Goal: Navigation & Orientation: Understand site structure

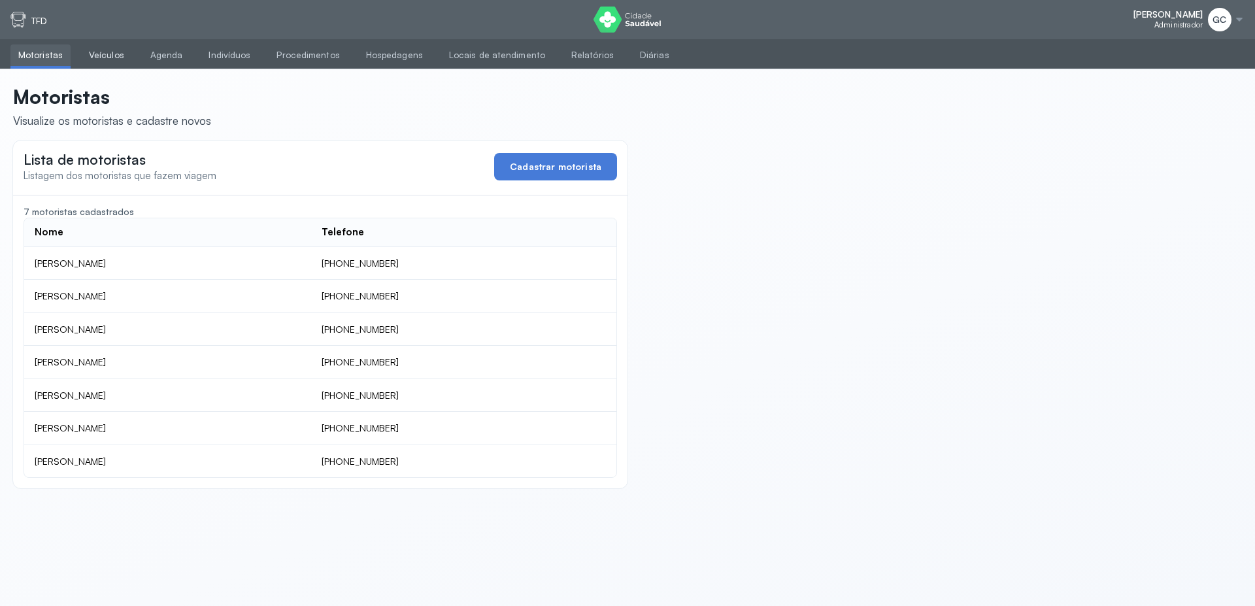
click at [108, 62] on link "Veículos" at bounding box center [106, 55] width 51 height 22
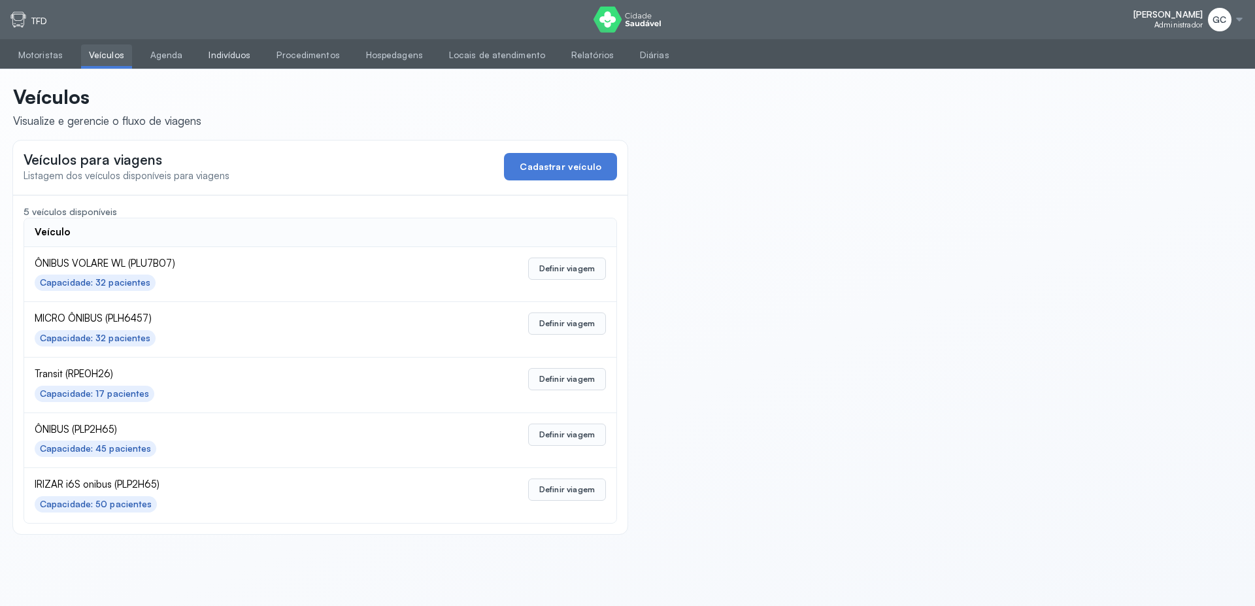
click at [225, 59] on link "Indivíduos" at bounding box center [229, 55] width 57 height 22
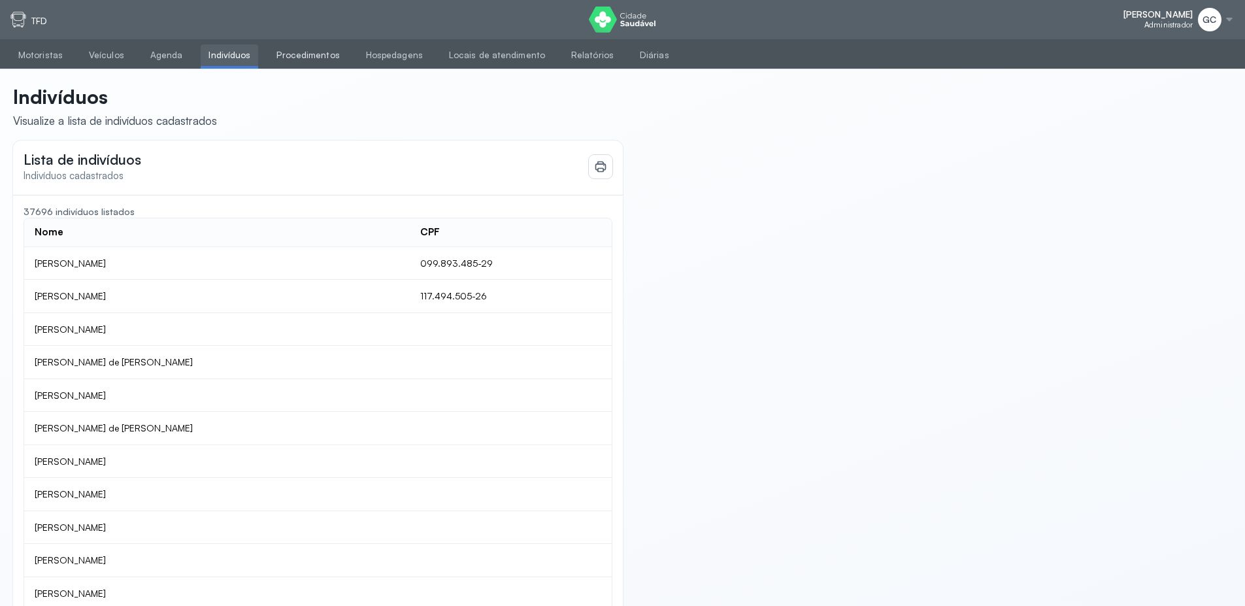
click at [305, 62] on link "Procedimentos" at bounding box center [308, 55] width 78 height 22
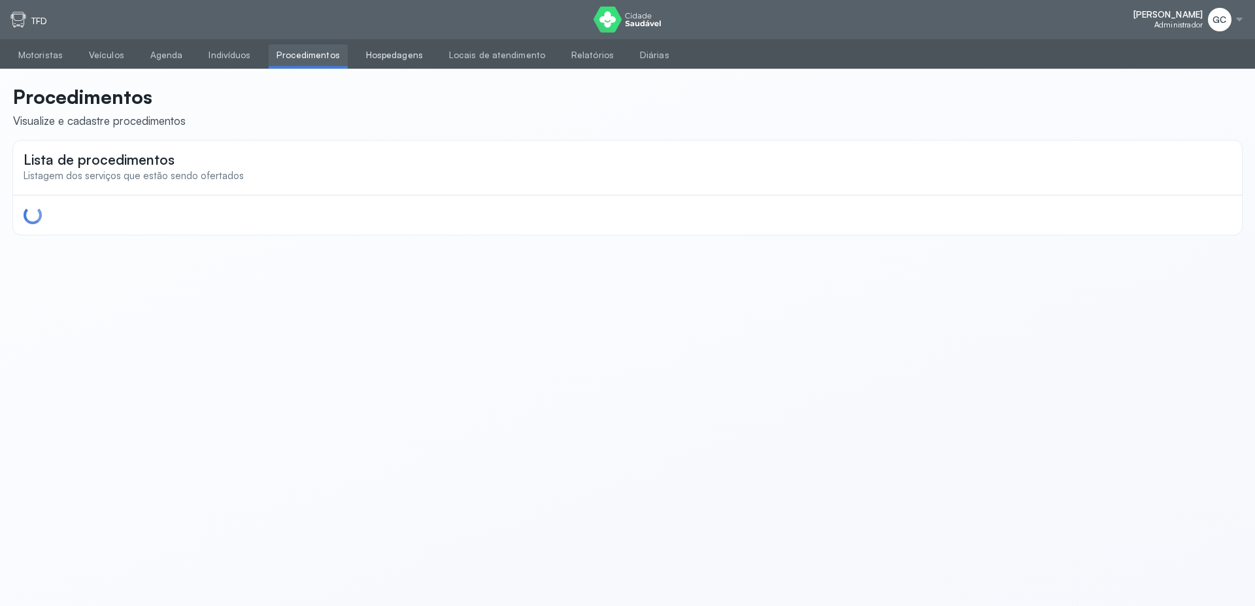
drag, startPoint x: 404, startPoint y: 57, endPoint x: 398, endPoint y: 60, distance: 6.7
click at [403, 57] on link "Hospedagens" at bounding box center [394, 55] width 73 height 22
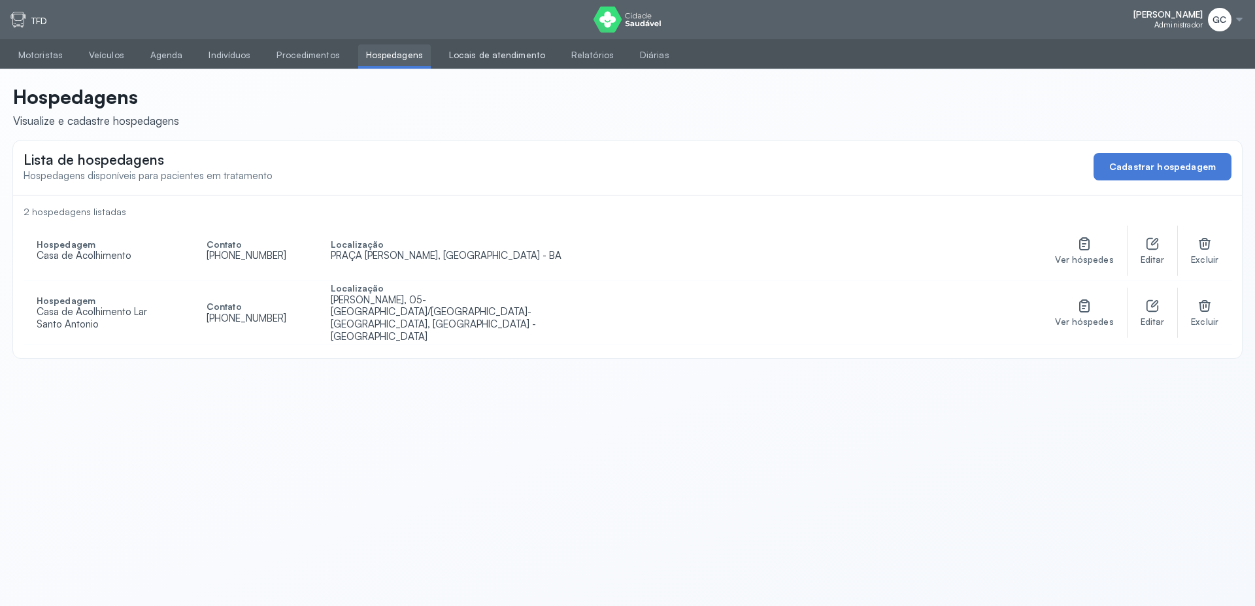
click at [476, 56] on link "Locais de atendimento" at bounding box center [497, 55] width 112 height 22
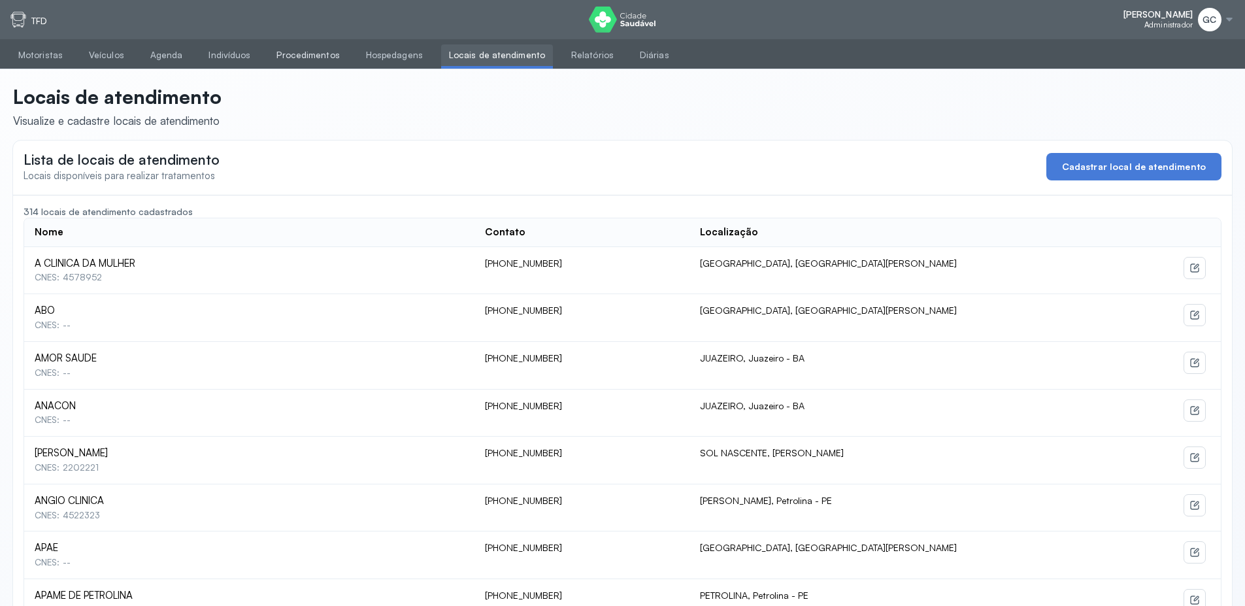
click at [307, 55] on link "Procedimentos" at bounding box center [308, 55] width 78 height 22
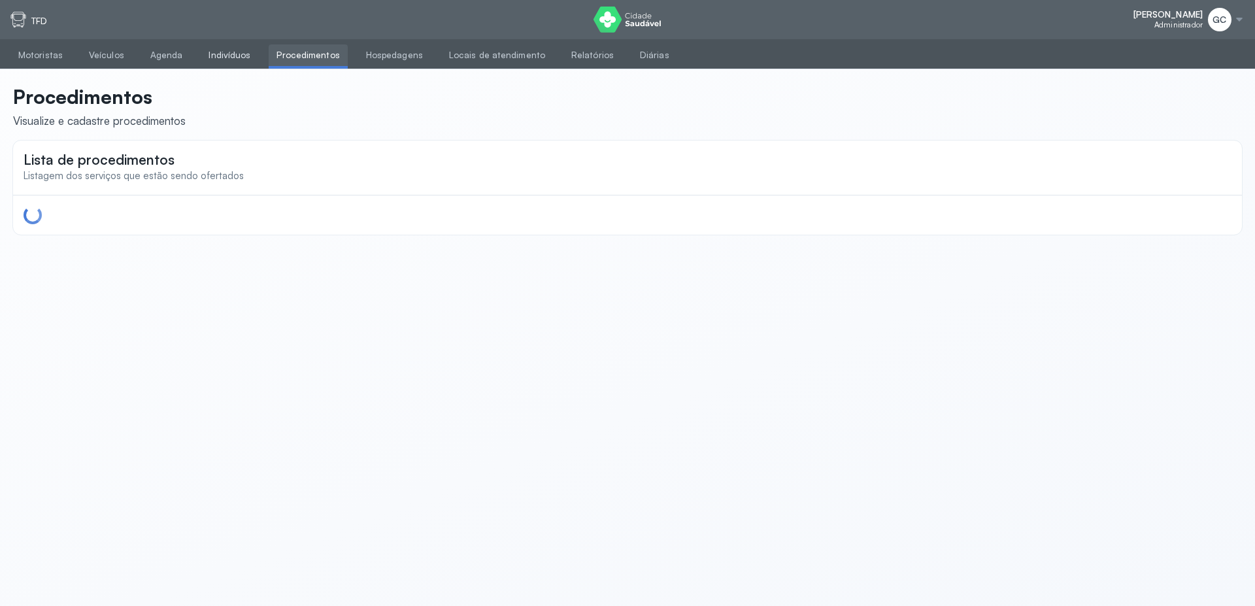
click at [238, 61] on link "Indivíduos" at bounding box center [229, 55] width 57 height 22
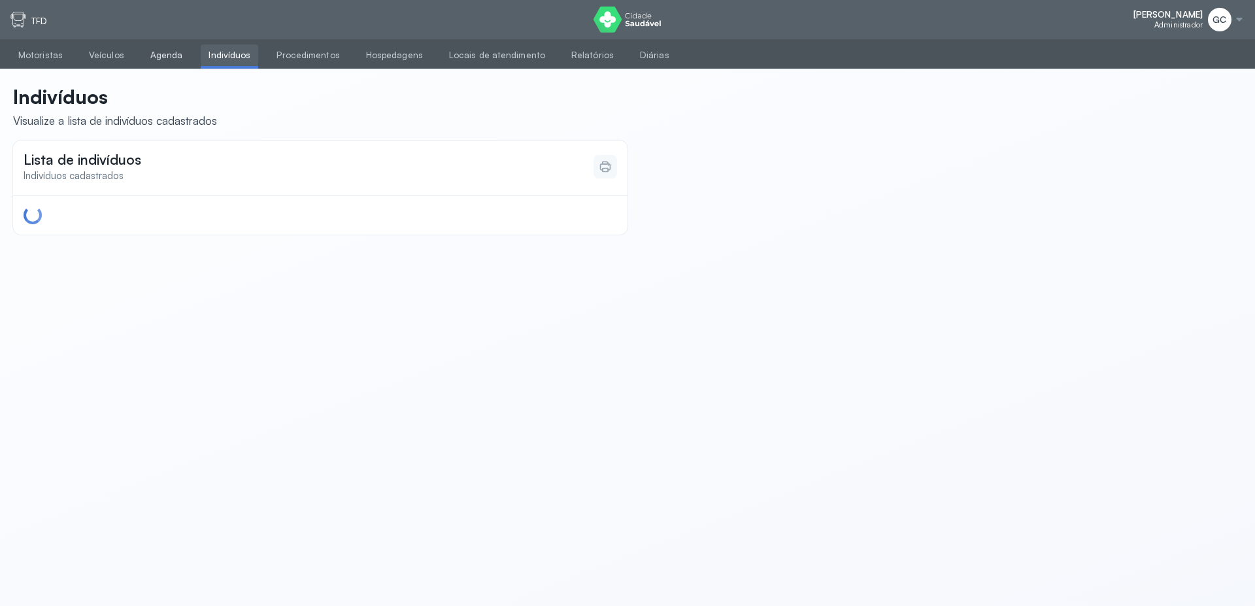
click at [166, 51] on link "Agenda" at bounding box center [166, 55] width 48 height 22
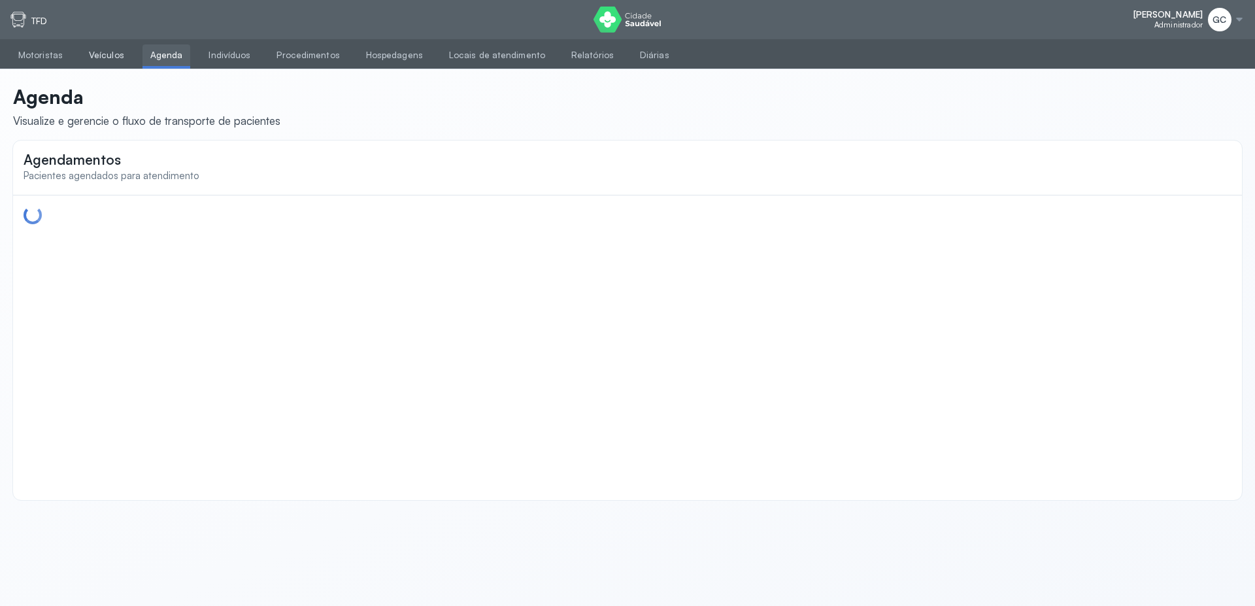
click at [94, 56] on link "Veículos" at bounding box center [106, 55] width 51 height 22
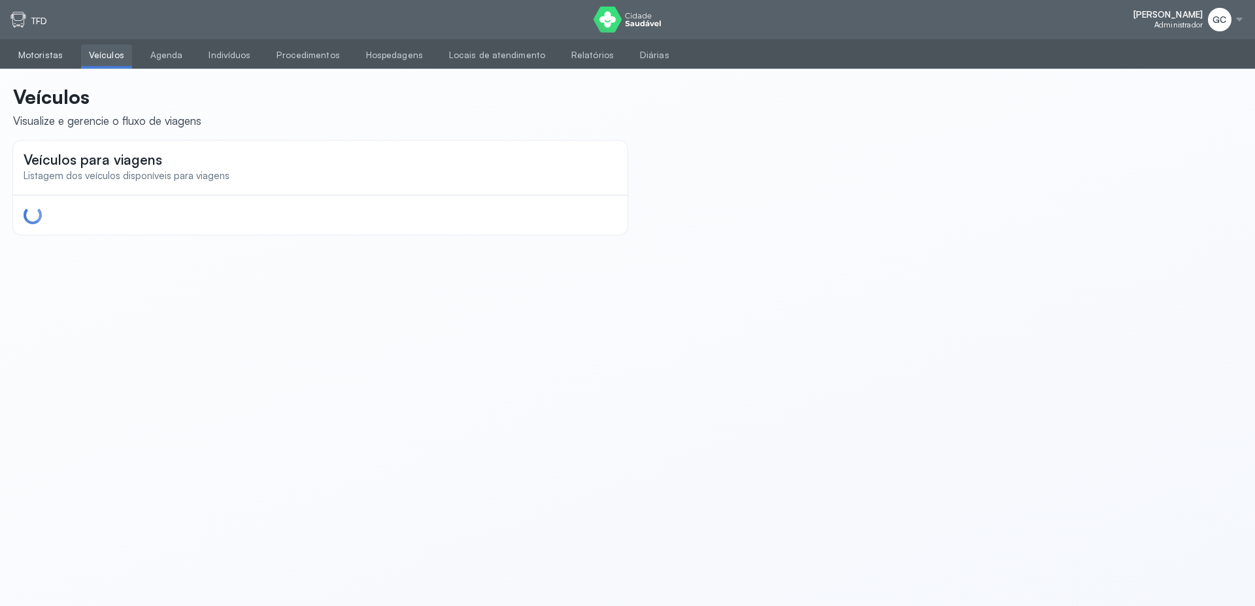
click at [31, 59] on link "Motoristas" at bounding box center [40, 55] width 60 height 22
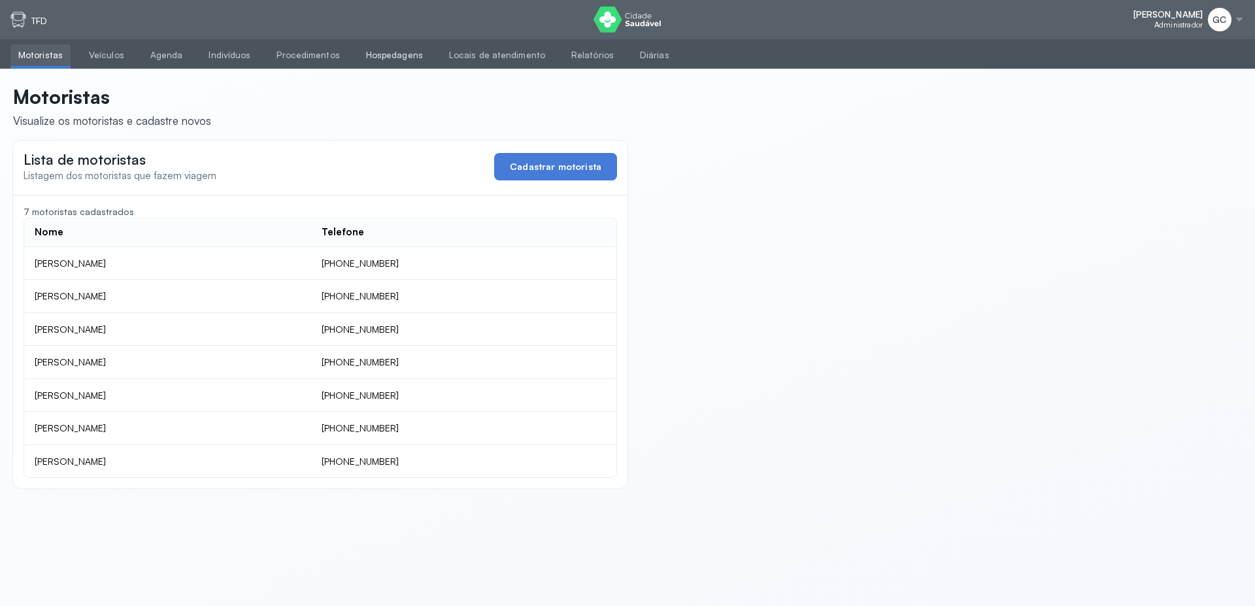
click at [365, 56] on link "Hospedagens" at bounding box center [394, 55] width 73 height 22
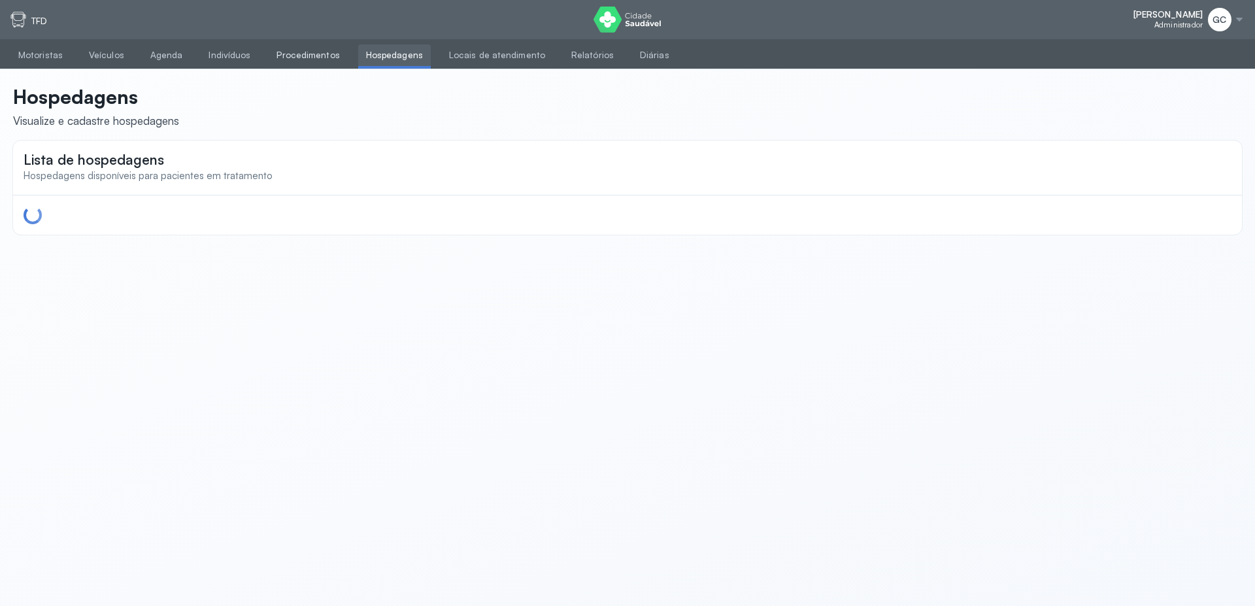
click at [293, 61] on link "Procedimentos" at bounding box center [308, 55] width 78 height 22
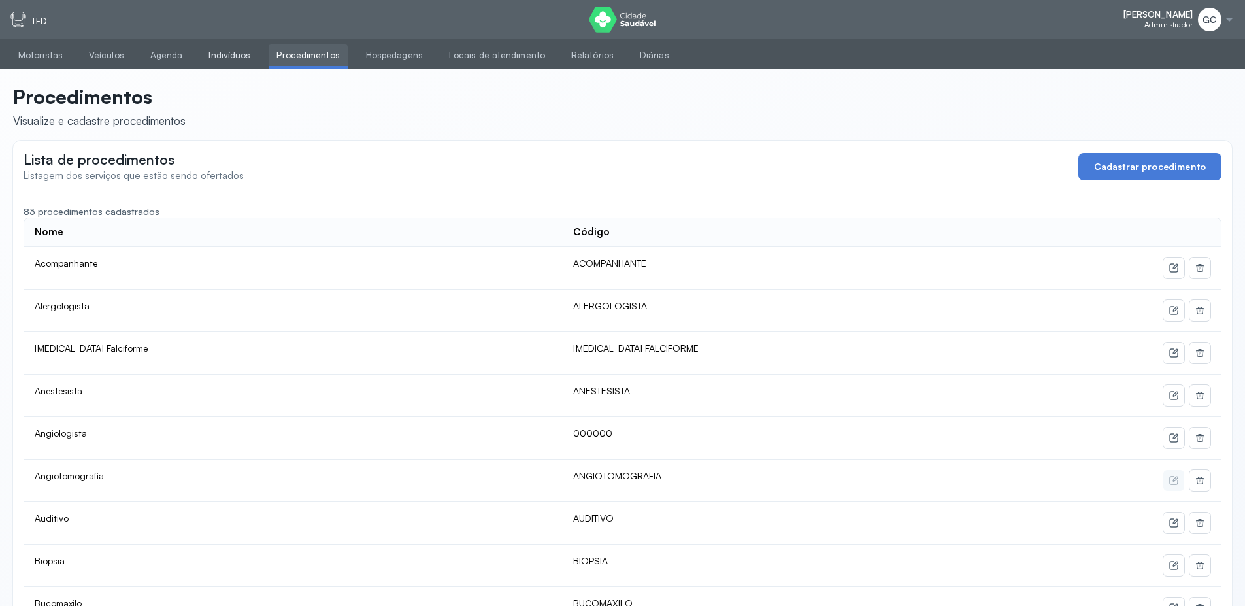
click at [213, 59] on link "Indivíduos" at bounding box center [229, 55] width 57 height 22
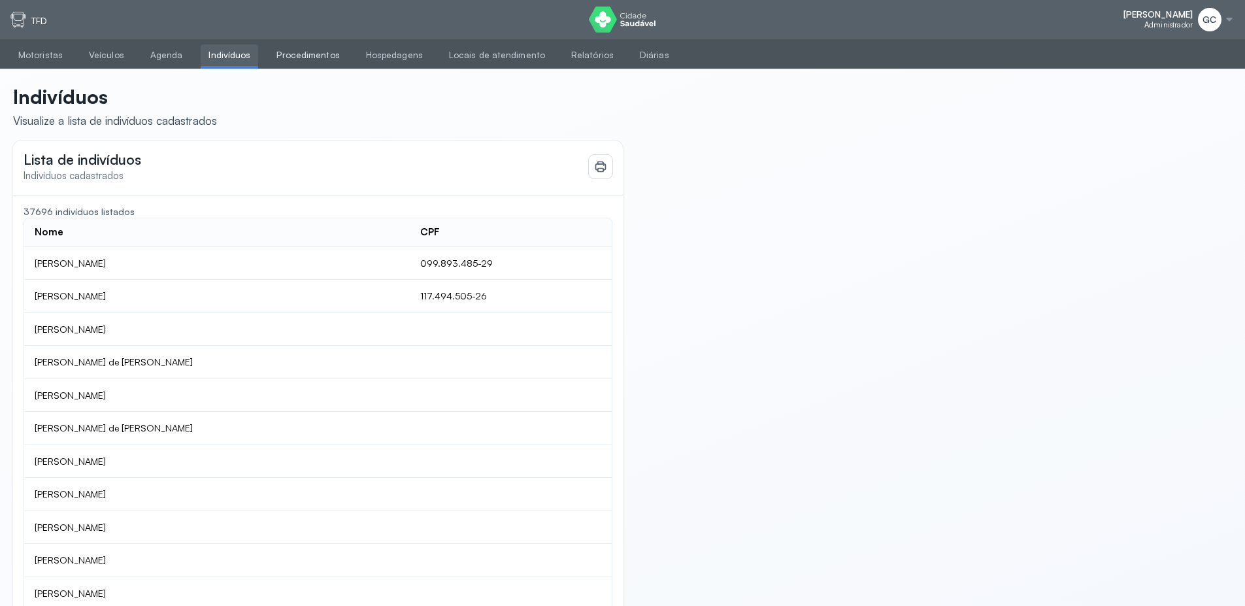
click at [331, 48] on link "Procedimentos" at bounding box center [308, 55] width 78 height 22
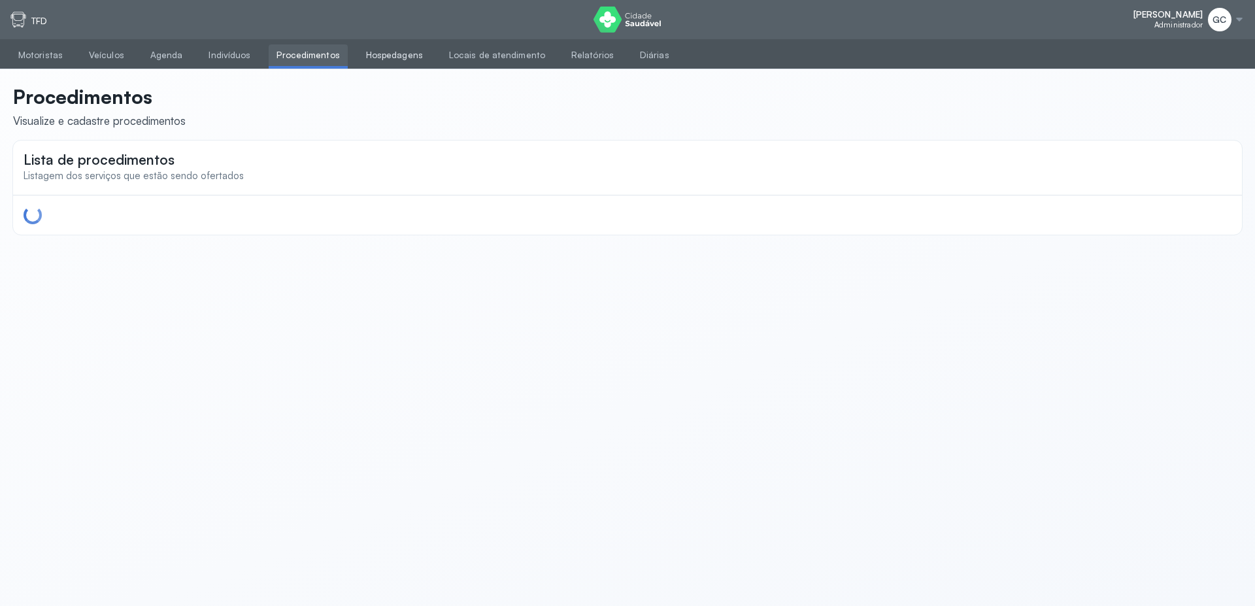
click at [378, 59] on link "Hospedagens" at bounding box center [394, 55] width 73 height 22
